Goal: Transaction & Acquisition: Purchase product/service

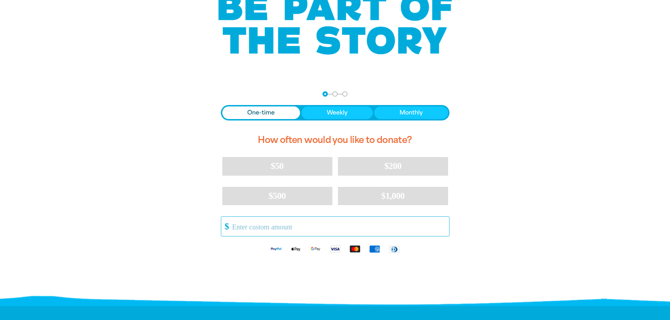
scroll to position [105, 0]
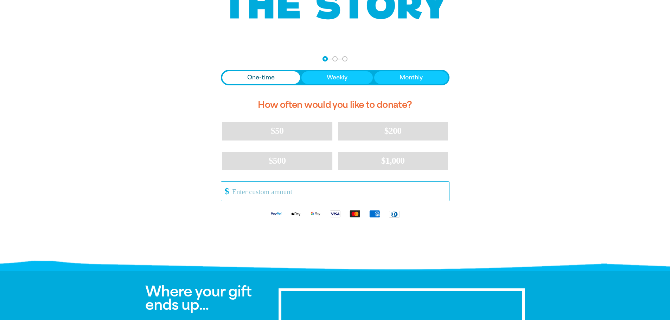
click at [251, 190] on input "Other Amount" at bounding box center [338, 191] width 222 height 19
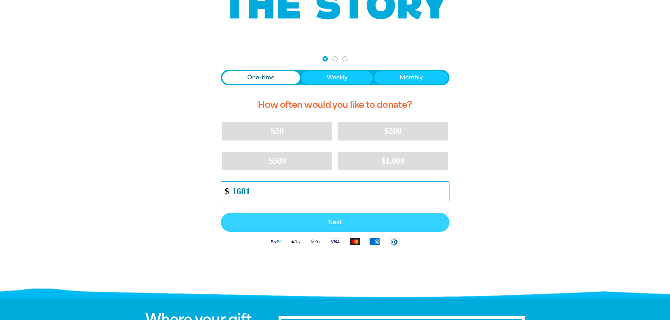
type input "1681"
click at [350, 222] on span "Next" at bounding box center [335, 223] width 213 height 6
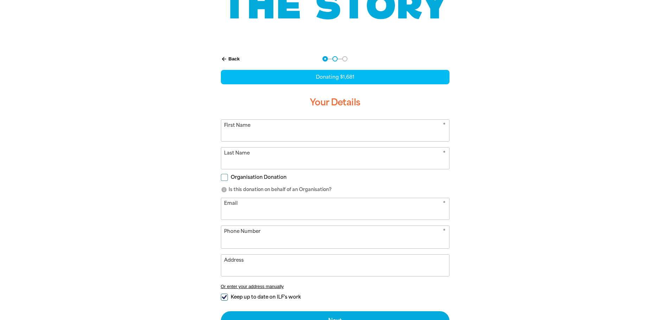
select select "AU"
click at [280, 135] on input "First Name" at bounding box center [335, 130] width 228 height 21
type input "Ruby"
click at [270, 158] on input "Last Name" at bounding box center [335, 158] width 228 height 21
type input "[PERSON_NAME]"
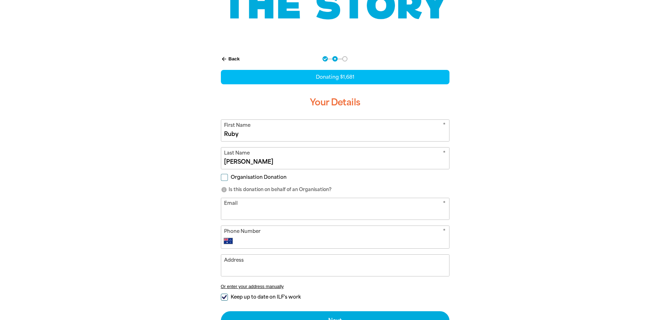
click at [224, 179] on input "Organisation Donation" at bounding box center [224, 177] width 7 height 7
checkbox input "true"
select select "AU"
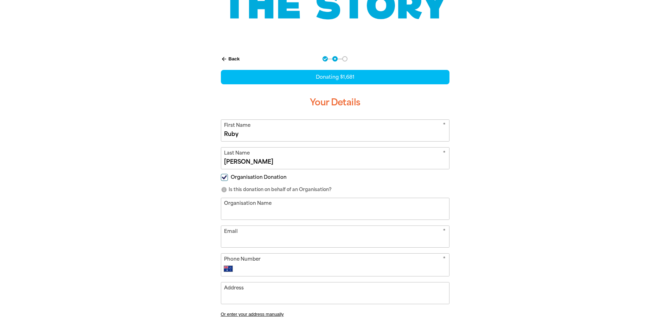
click at [255, 213] on input "Organisation Name" at bounding box center [335, 208] width 228 height 21
type input "Australian Financial Security Authority staff"
click at [266, 243] on input "Email" at bounding box center [335, 236] width 228 height 21
type input "[EMAIL_ADDRESS][PERSON_NAME][DOMAIN_NAME]"
click at [292, 269] on input "Phone Number" at bounding box center [342, 269] width 208 height 8
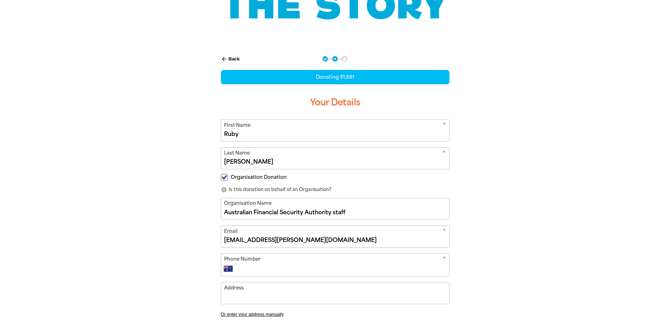
scroll to position [176, 0]
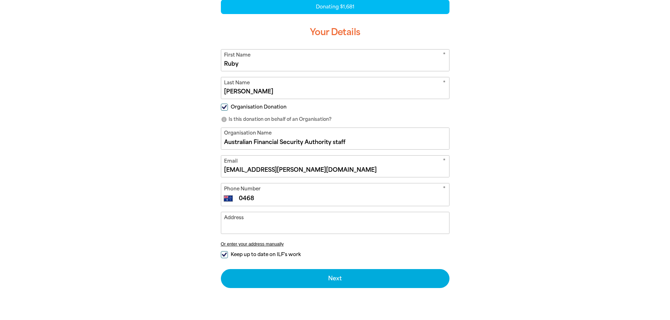
click at [273, 197] on input "0468" at bounding box center [342, 198] width 208 height 8
type input "0468 708 328"
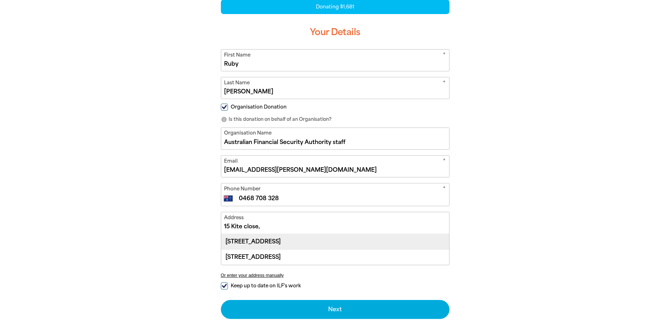
click at [291, 243] on div "[STREET_ADDRESS]" at bounding box center [335, 241] width 228 height 15
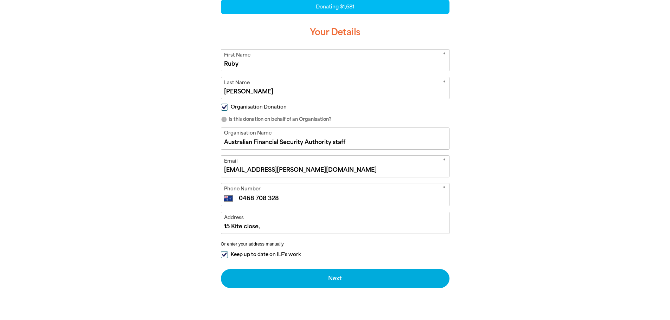
type input "[STREET_ADDRESS]"
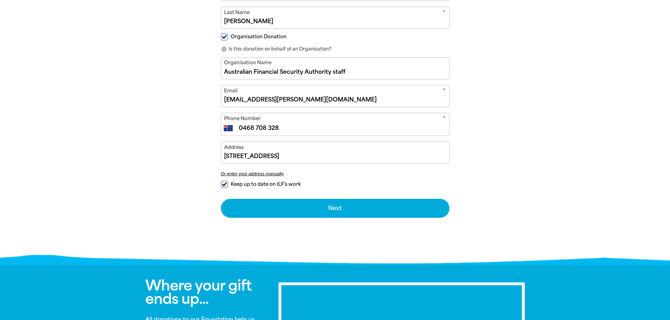
click at [224, 185] on input "Keep up to date on ILF's work" at bounding box center [224, 184] width 7 height 7
checkbox input "false"
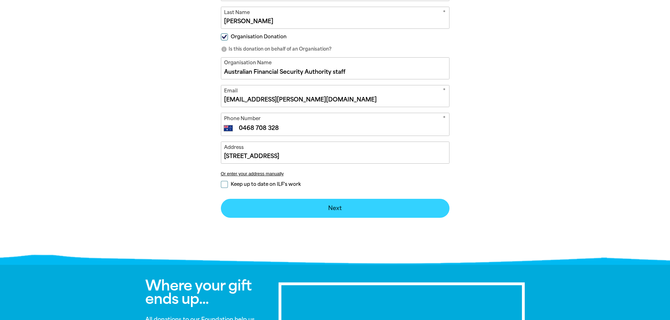
click at [348, 208] on button "Next chevron_right" at bounding box center [335, 208] width 229 height 19
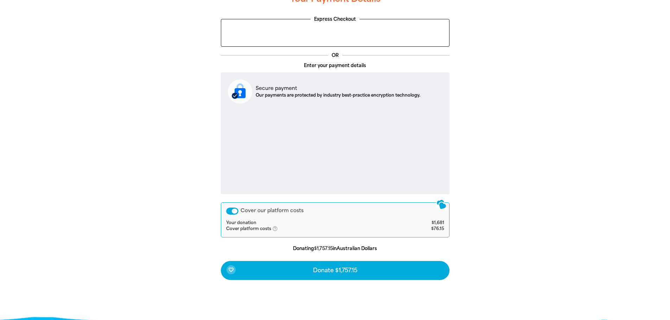
scroll to position [223, 0]
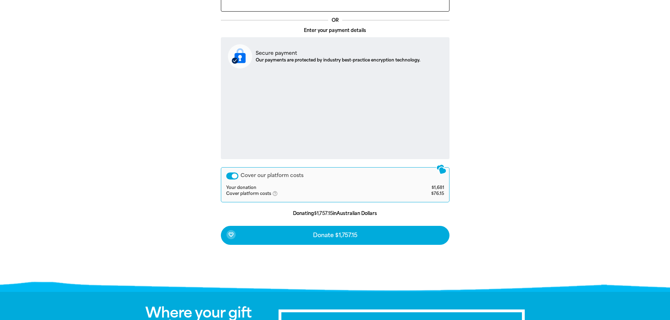
click at [232, 176] on div "Cover our platform costs" at bounding box center [232, 176] width 12 height 7
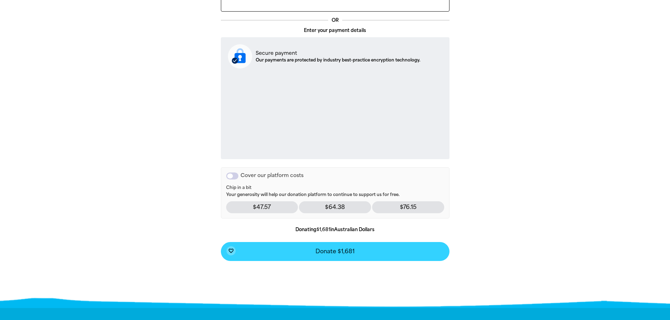
click at [323, 250] on span "Donate $1,681" at bounding box center [334, 252] width 39 height 6
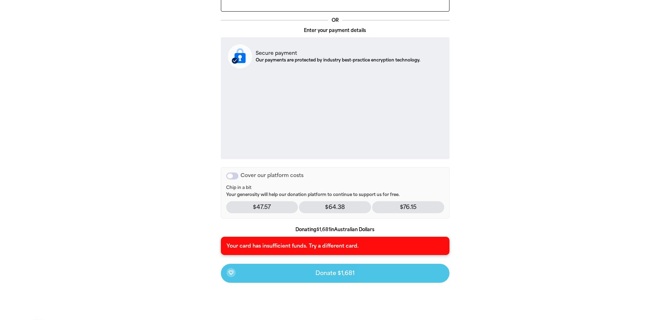
click at [325, 275] on div "favorite_border Donate $1,681" at bounding box center [335, 273] width 229 height 19
click at [494, 220] on div "arrow_back Back Step 1 Step 2 Step 3 Your Payment Details Express Checkout OR E…" at bounding box center [335, 128] width 422 height 397
click at [326, 247] on p "Your card has insufficient funds. Try a different card." at bounding box center [334, 246] width 217 height 7
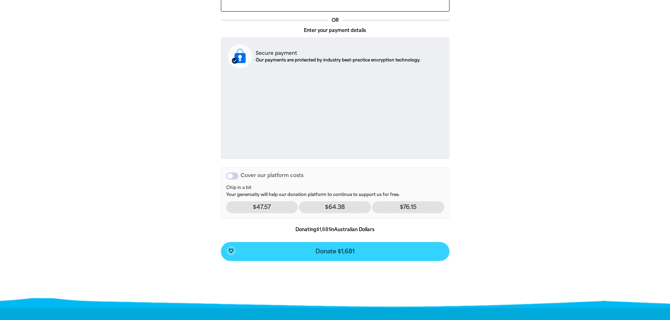
click at [322, 252] on span "Donate $1,681" at bounding box center [334, 252] width 39 height 6
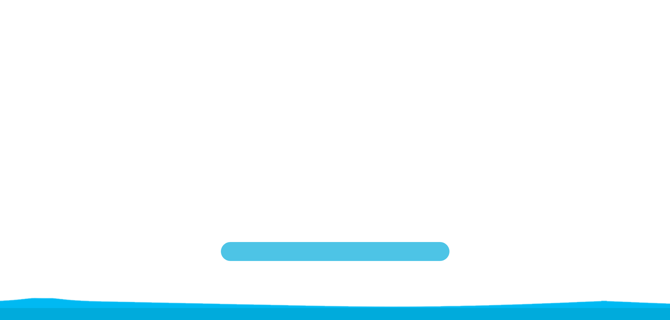
scroll to position [143, 0]
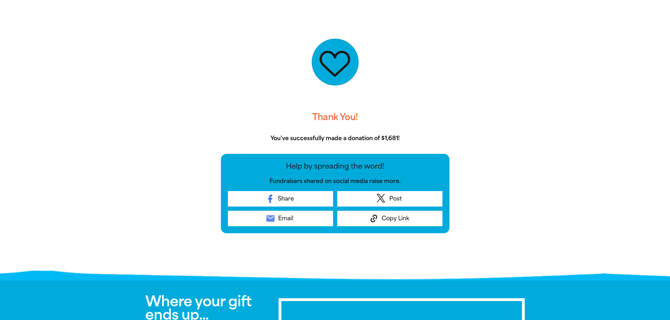
click at [230, 36] on div at bounding box center [335, 62] width 229 height 88
